Goal: Transaction & Acquisition: Purchase product/service

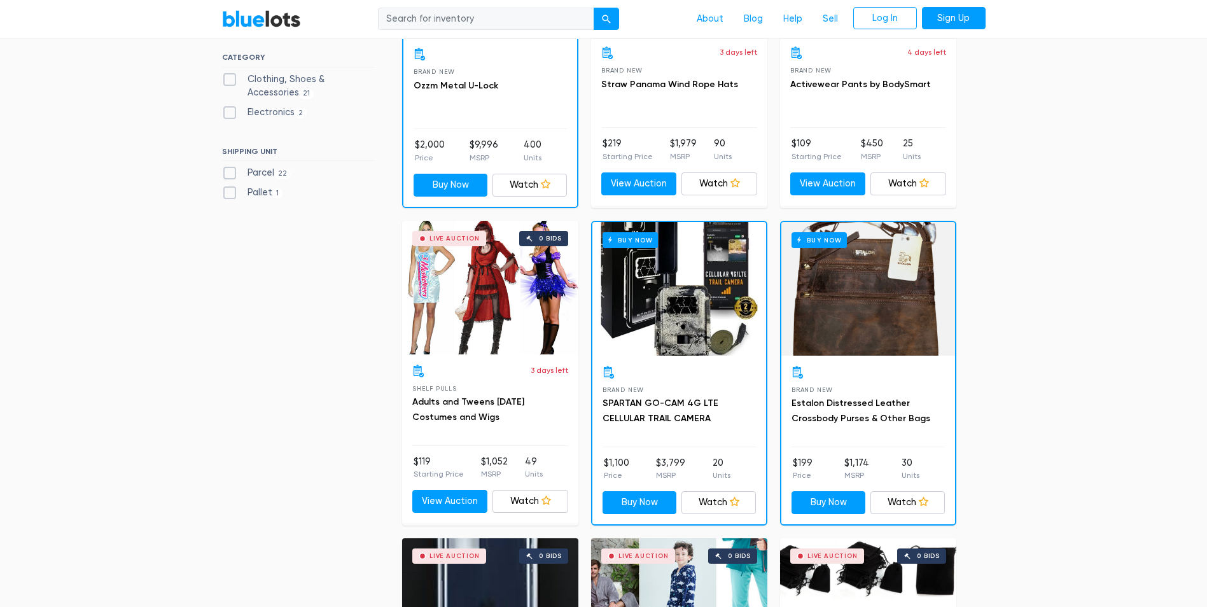
scroll to position [572, 0]
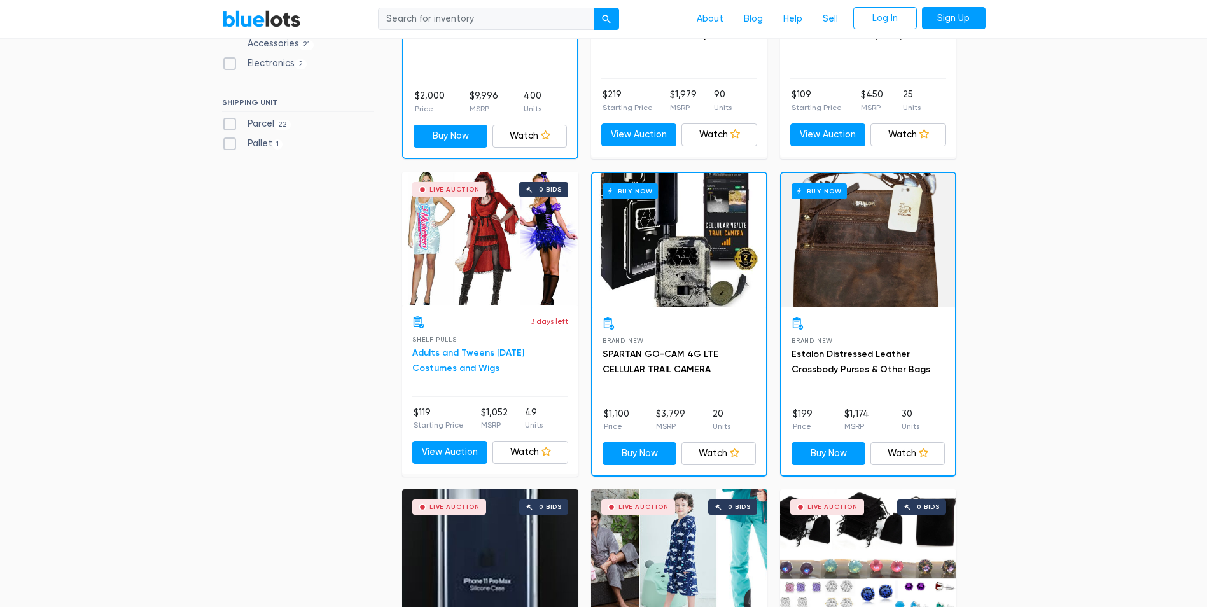
click at [476, 354] on link "Adults and Tweens [DATE] Costumes and Wigs" at bounding box center [468, 360] width 112 height 26
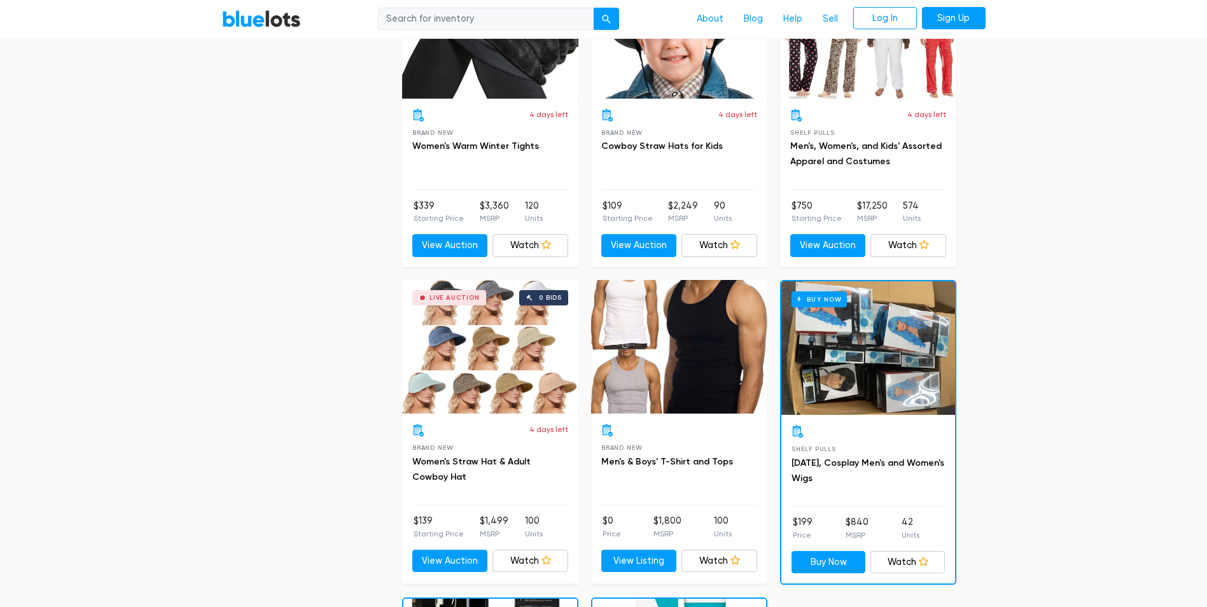
scroll to position [3053, 0]
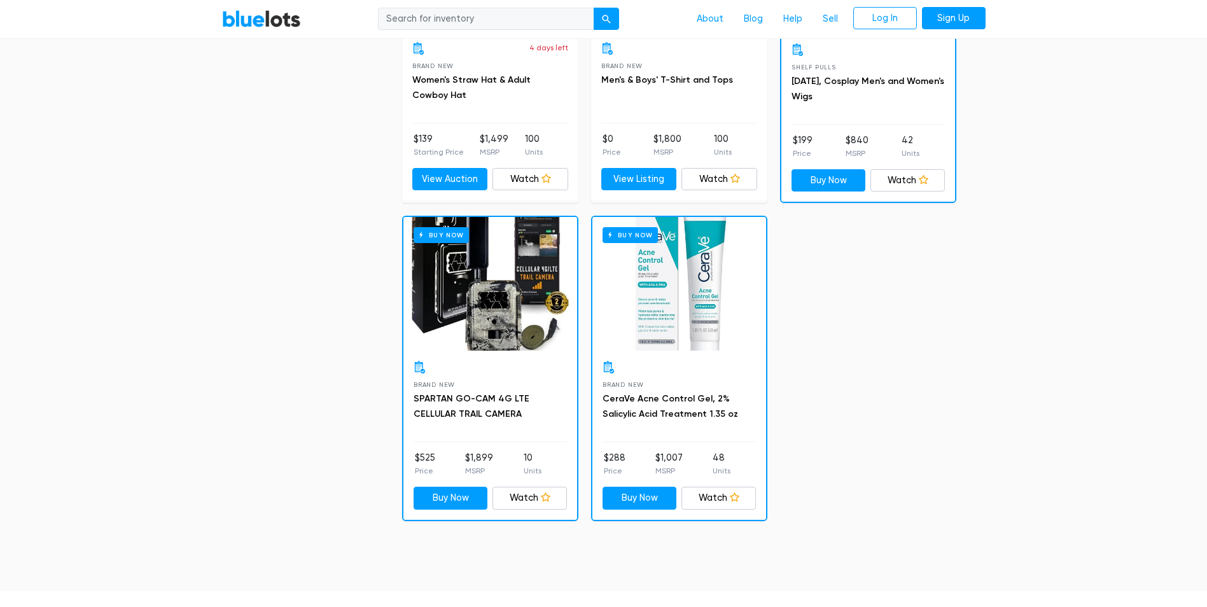
click at [680, 343] on div "Buy Now" at bounding box center [679, 284] width 174 height 134
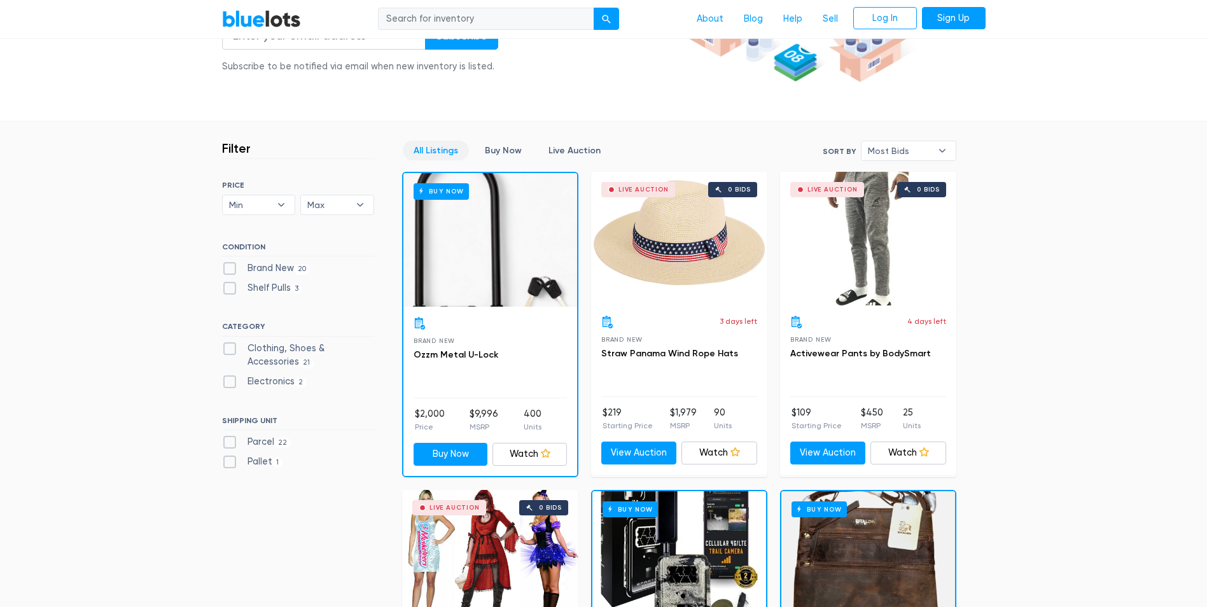
scroll to position [0, 0]
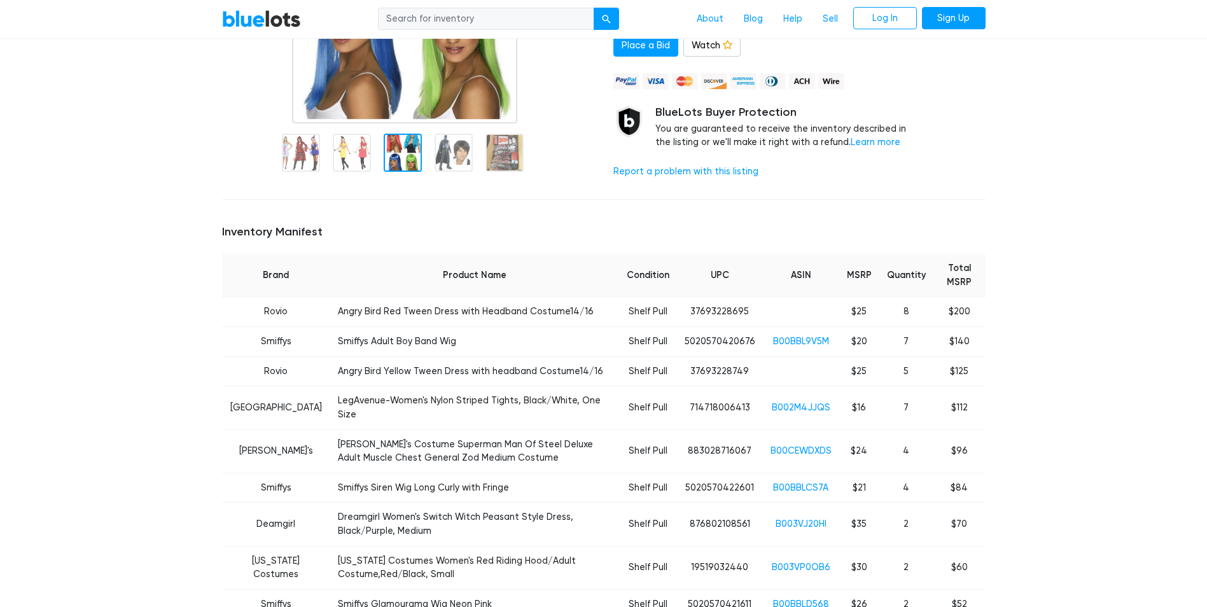
scroll to position [318, 0]
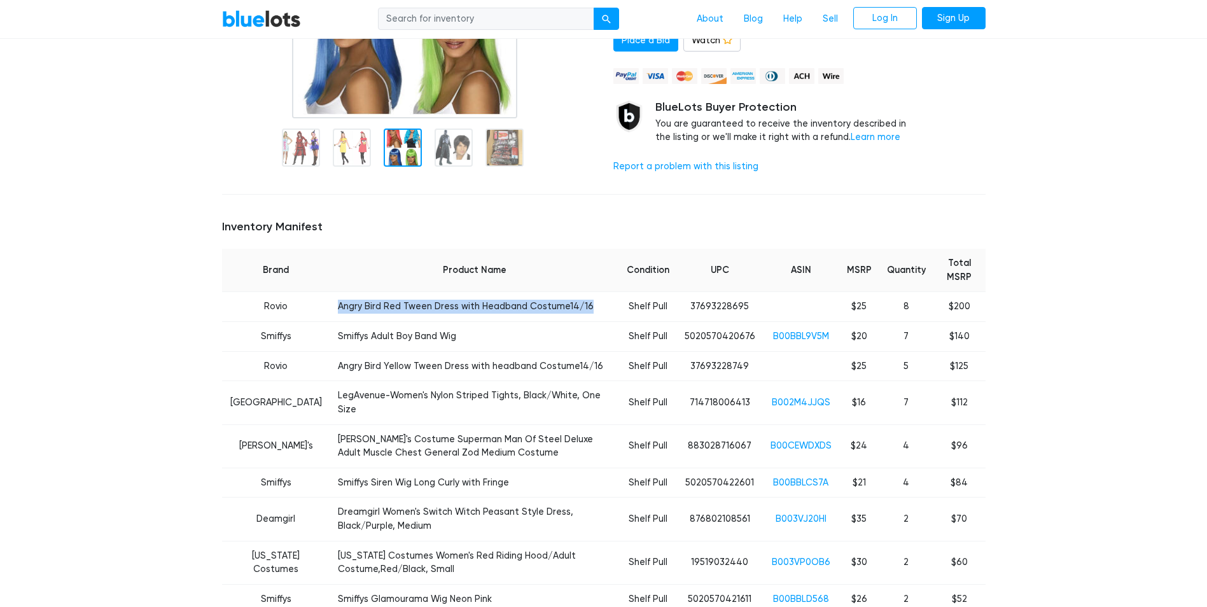
drag, startPoint x: 314, startPoint y: 327, endPoint x: 585, endPoint y: 331, distance: 271.6
click at [585, 322] on td "Angry Bird Red Tween Dress with Headband Costume14/16" at bounding box center [474, 307] width 288 height 30
click at [330, 352] on td "Smiffys Adult Boy Band Wig" at bounding box center [474, 337] width 288 height 30
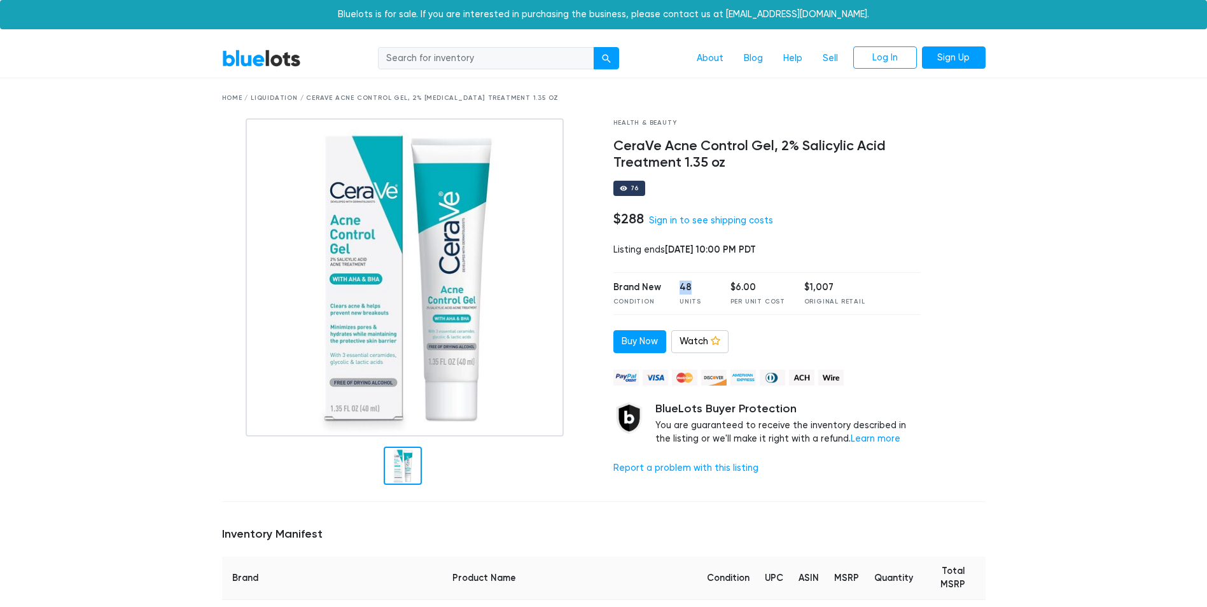
drag, startPoint x: 680, startPoint y: 285, endPoint x: 690, endPoint y: 286, distance: 10.2
click at [690, 286] on div "48" at bounding box center [695, 287] width 32 height 14
drag, startPoint x: 690, startPoint y: 286, endPoint x: 617, endPoint y: 145, distance: 158.5
click at [617, 145] on h4 "CeraVe Acne Control Gel, 2% Salicylic Acid Treatment 1.35 oz" at bounding box center [766, 154] width 307 height 33
click at [607, 141] on div "Health & Beauty CeraVe Acne Control Gel, 2% [MEDICAL_DATA] Treatment 1.35 oz 76…" at bounding box center [767, 304] width 326 height 373
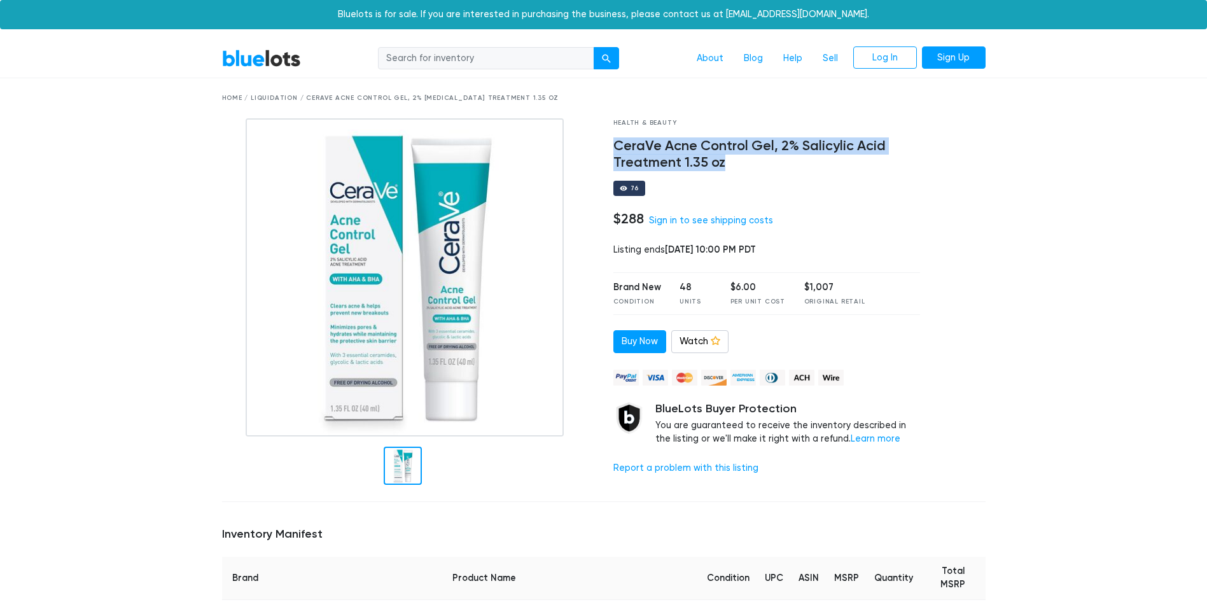
drag, startPoint x: 612, startPoint y: 146, endPoint x: 818, endPoint y: 160, distance: 206.6
click at [818, 160] on div "Health & Beauty CeraVe Acne Control Gel, 2% [MEDICAL_DATA] Treatment 1.35 oz 76…" at bounding box center [767, 304] width 326 height 373
copy h4 "CeraVe Acne Control Gel, 2% Salicylic Acid Treatment 1.35 oz"
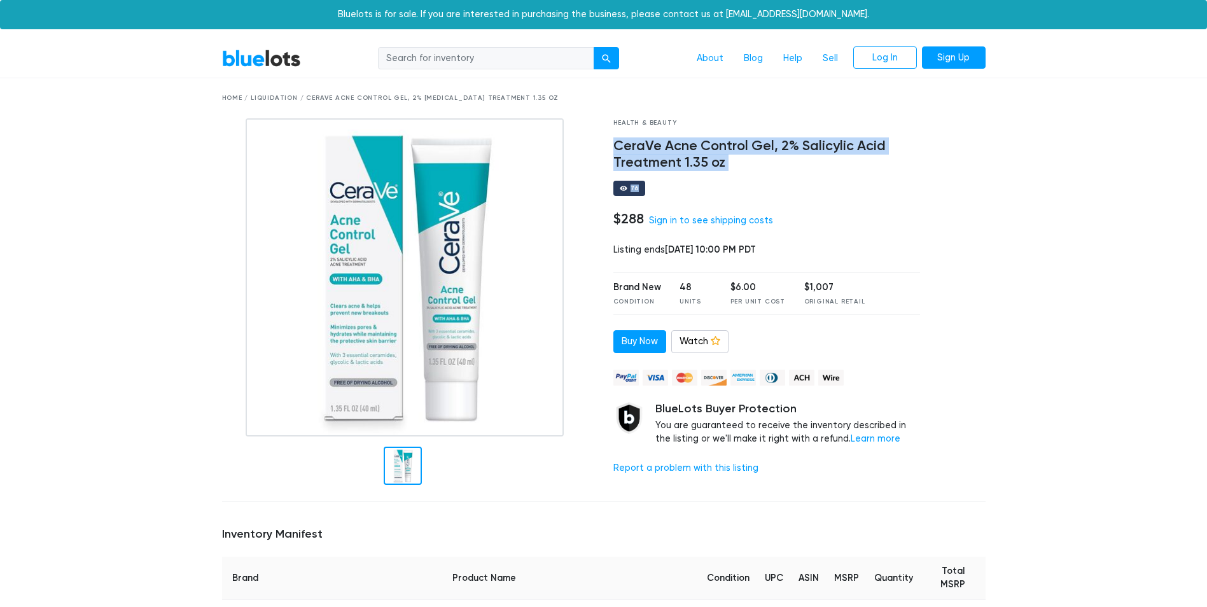
drag, startPoint x: 617, startPoint y: 144, endPoint x: 751, endPoint y: 172, distance: 136.6
click at [751, 172] on div "Health & Beauty CeraVe Acne Control Gel, 2% Salicylic Acid Treatment 1.35 oz 76…" at bounding box center [767, 304] width 326 height 373
copy div "CeraVe Acne Control Gel, 2% Salicylic Acid Treatment 1.35 oz 76"
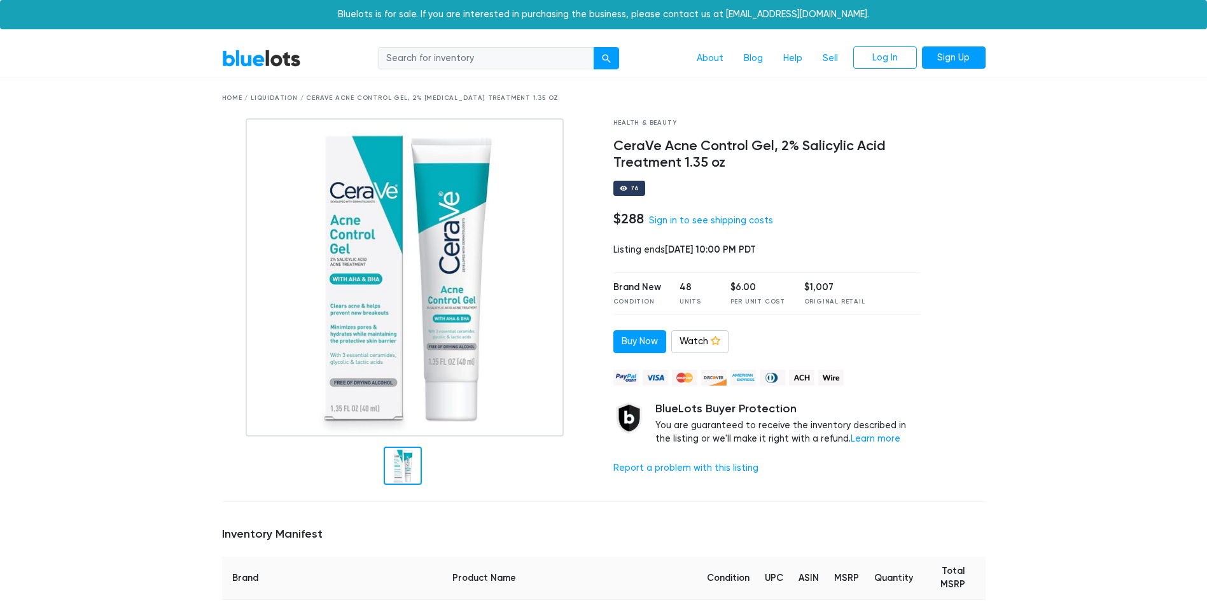
drag, startPoint x: 728, startPoint y: 285, endPoint x: 750, endPoint y: 294, distance: 24.2
click at [750, 294] on div "$6.00 Per Unit Cost" at bounding box center [757, 293] width 55 height 26
drag, startPoint x: 750, startPoint y: 294, endPoint x: 789, endPoint y: 298, distance: 39.6
click at [789, 298] on div "Brand New Condition 48 Units $6.00 Per Unit Cost $1,007 Original Retail" at bounding box center [766, 293] width 307 height 43
